Goal: Information Seeking & Learning: Learn about a topic

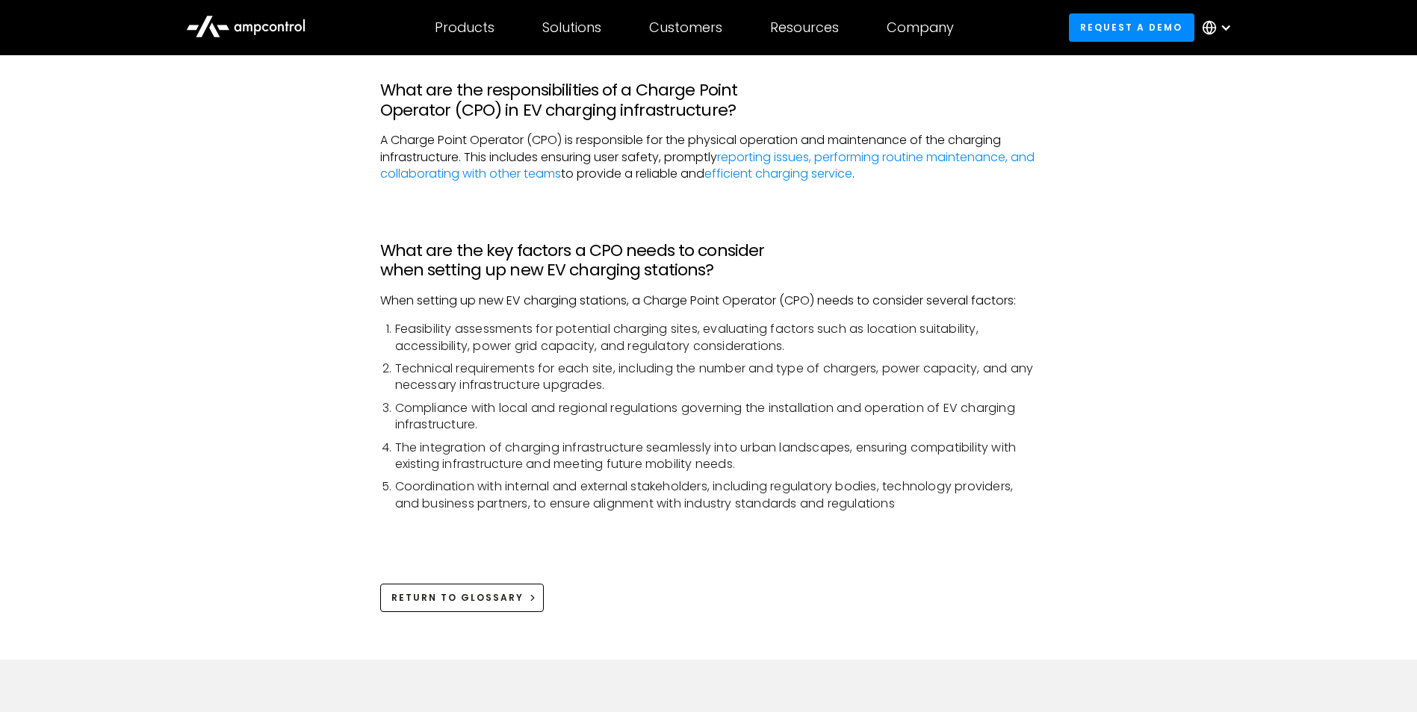
scroll to position [165, 0]
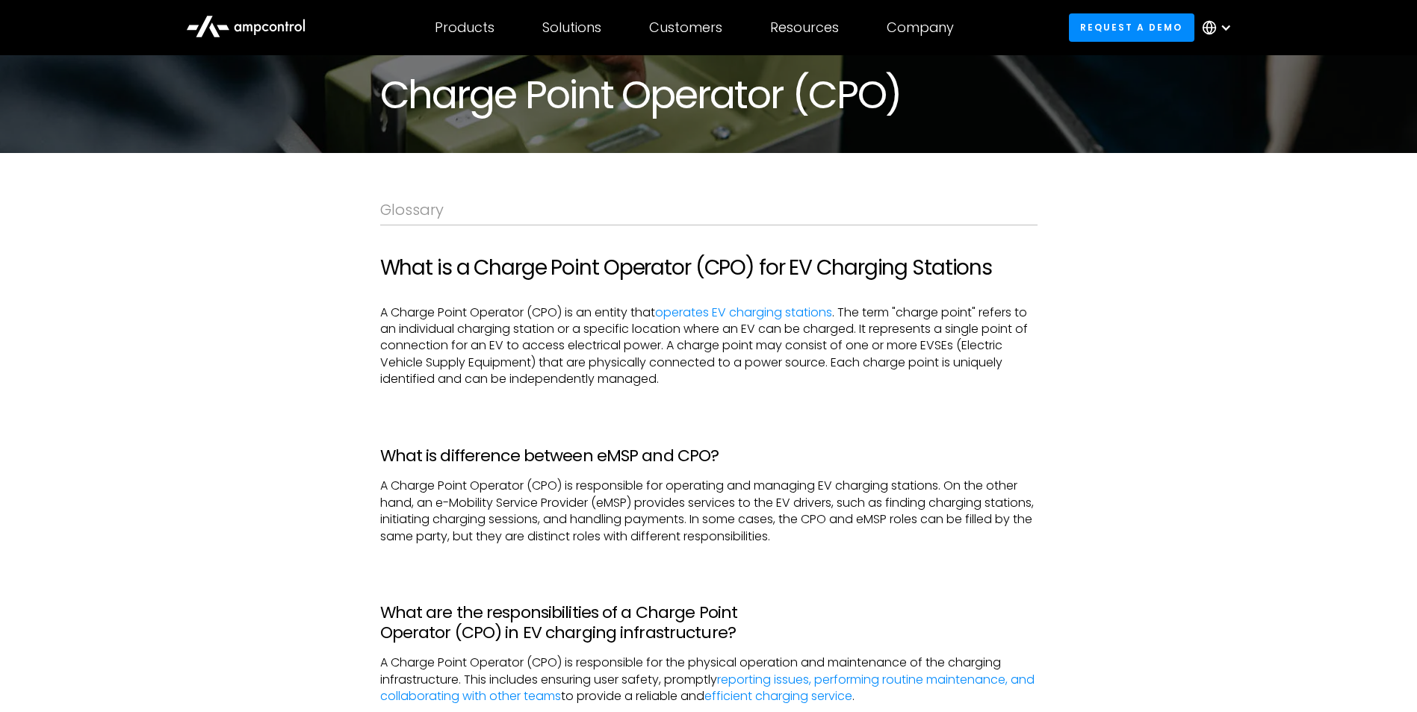
click at [1226, 28] on div at bounding box center [1226, 28] width 12 height 12
click at [1198, 214] on link "Arabic" at bounding box center [1205, 213] width 37 height 17
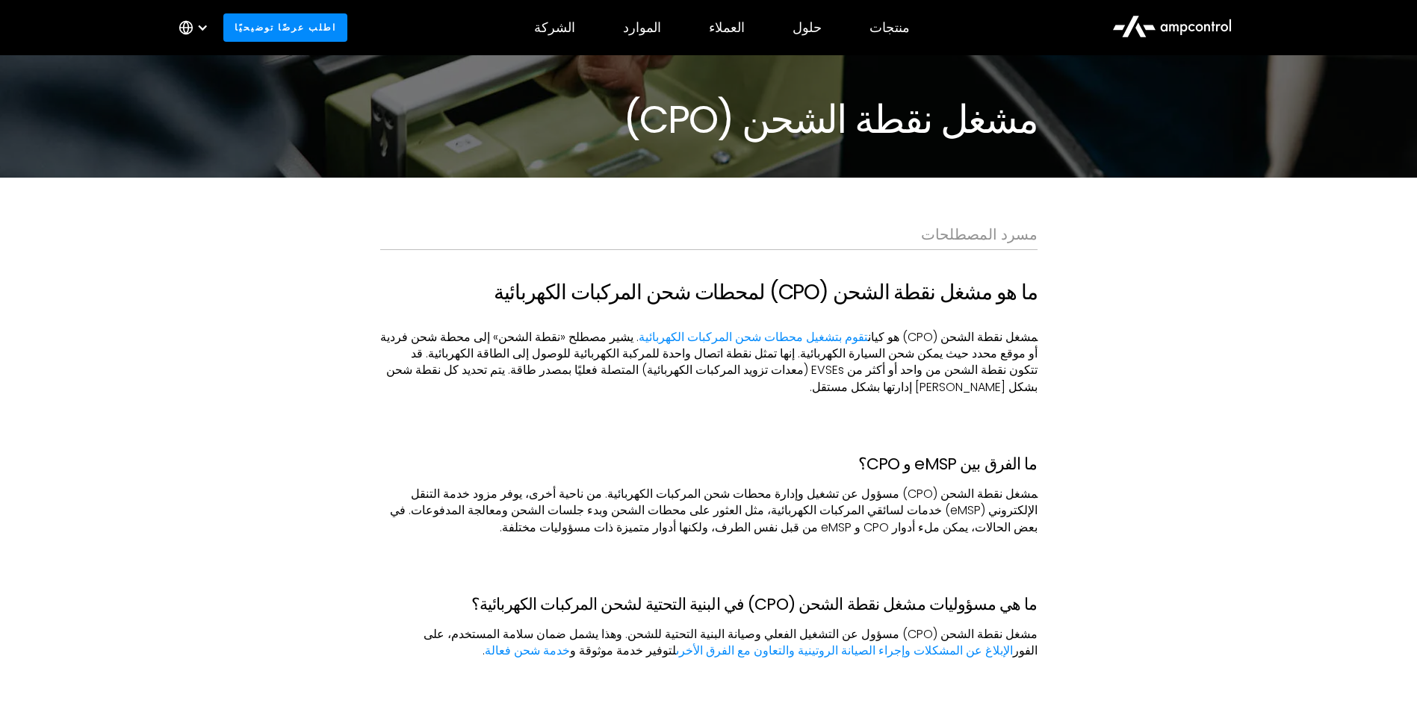
scroll to position [75, 0]
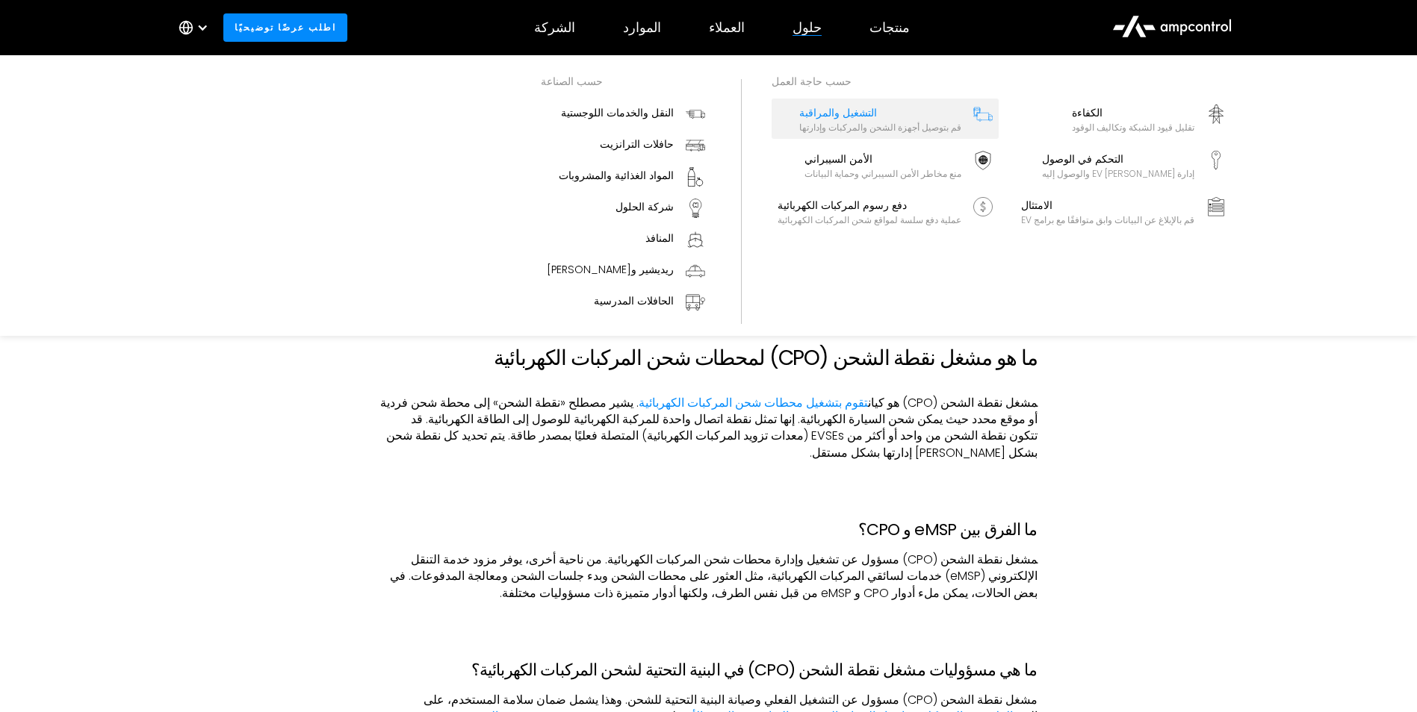
click at [864, 117] on div "التشغيل والمراقبة" at bounding box center [880, 113] width 162 height 16
